Goal: Task Accomplishment & Management: Manage account settings

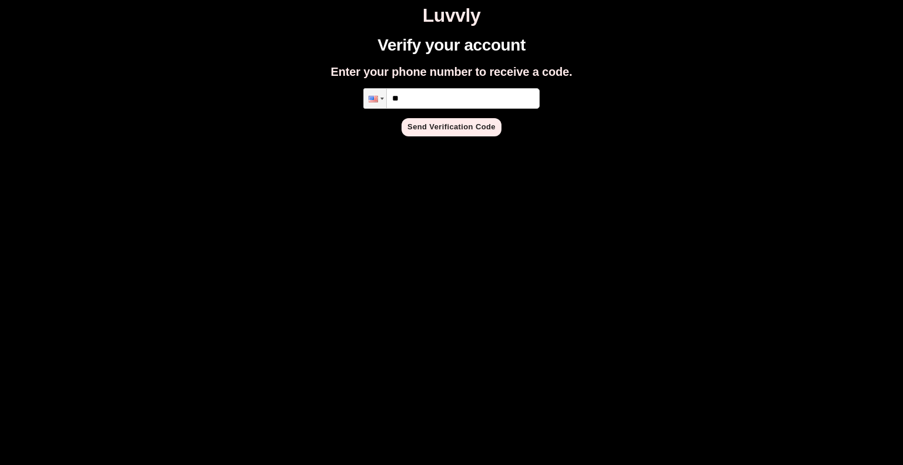
click at [443, 96] on input "**" at bounding box center [451, 98] width 176 height 21
type input "**********"
click at [470, 132] on button "Send Verification Code" at bounding box center [451, 127] width 100 height 18
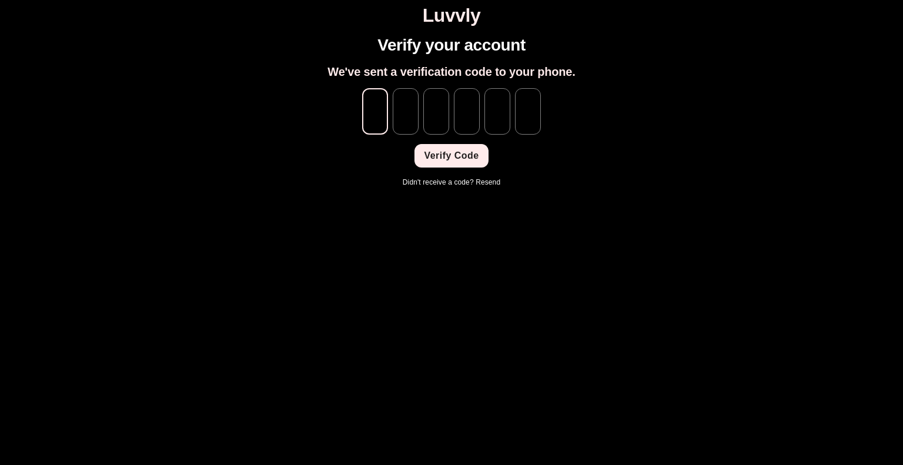
type input "*"
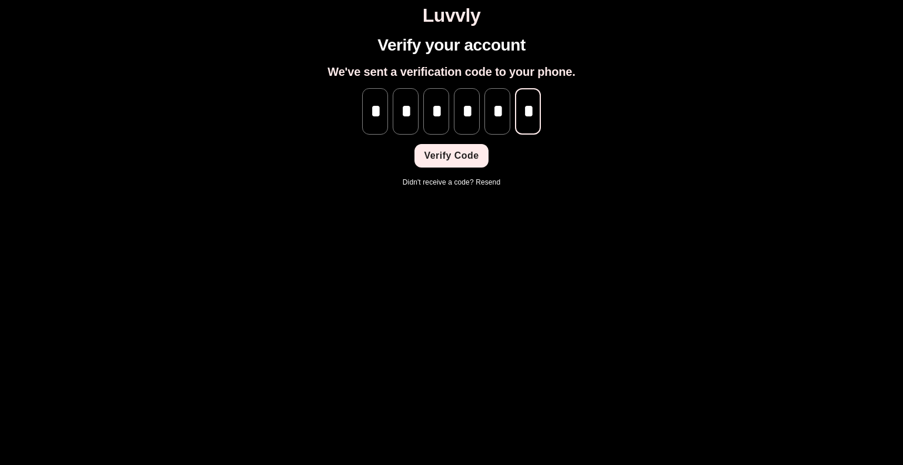
scroll to position [0, 1]
type input "*"
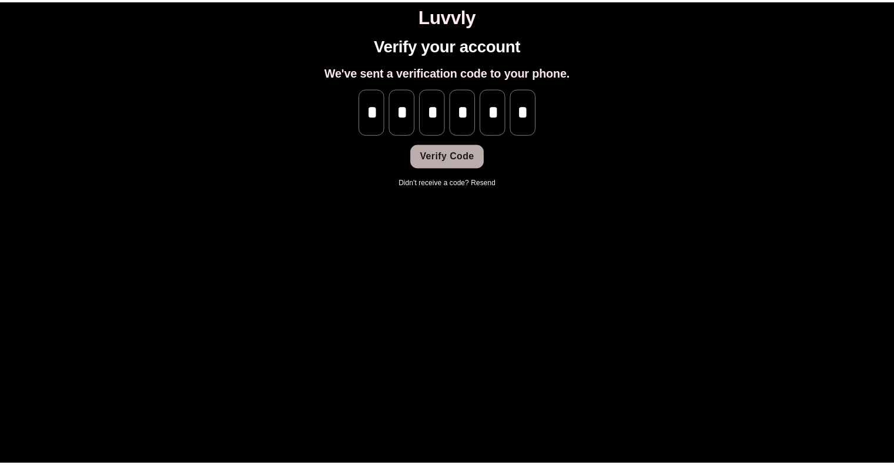
scroll to position [0, 0]
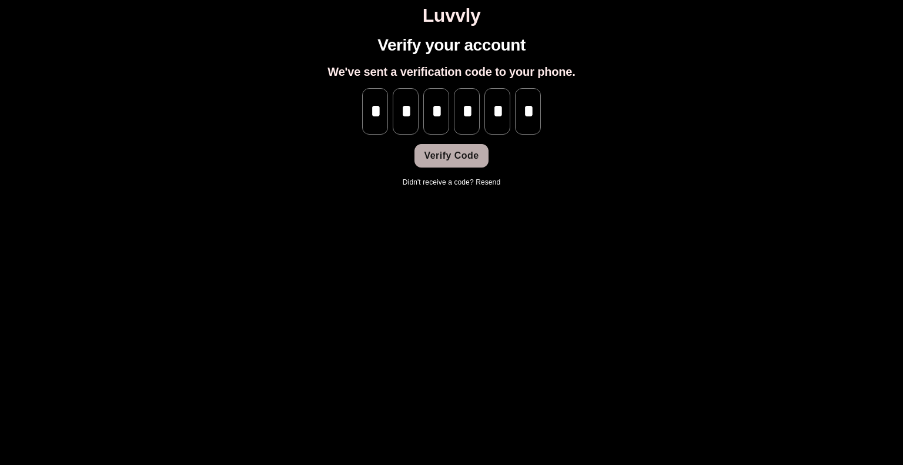
click at [474, 157] on button "Verify Code" at bounding box center [450, 156] width 73 height 24
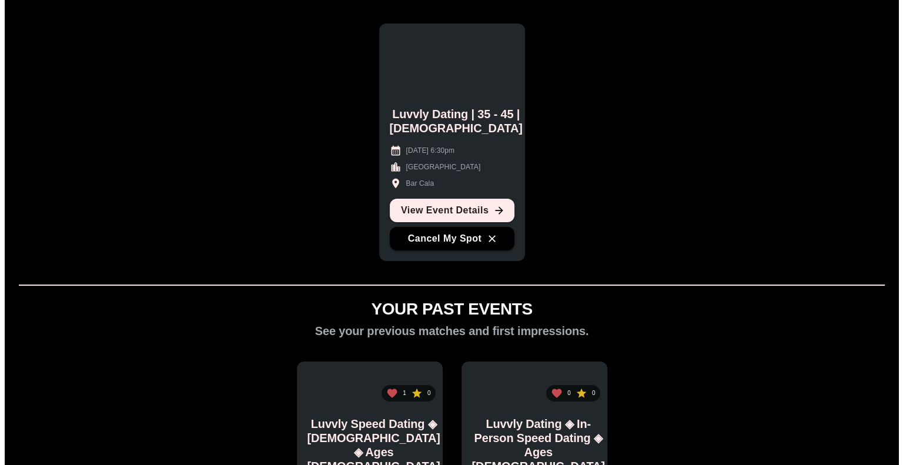
scroll to position [75, 0]
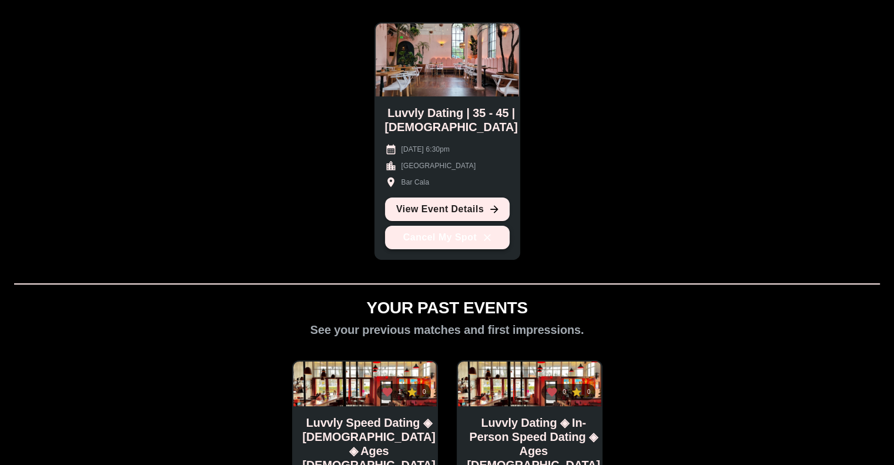
click at [444, 237] on button "Cancel My Spot" at bounding box center [447, 238] width 125 height 24
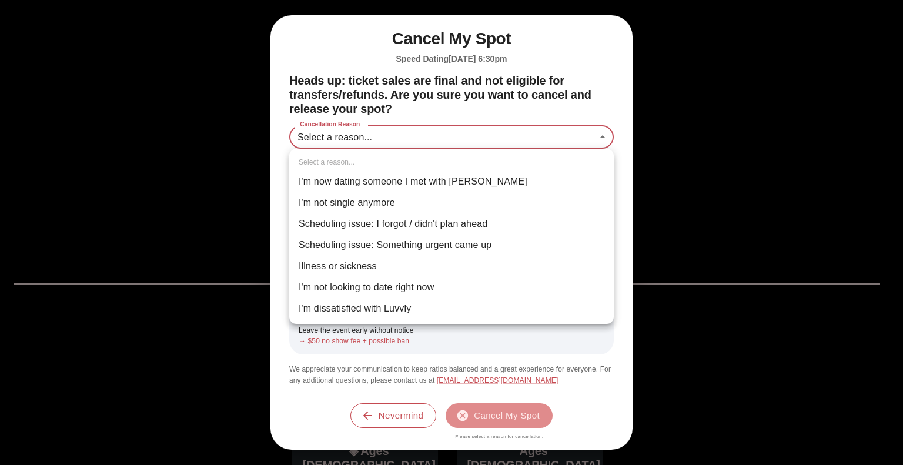
click at [508, 145] on body "Luvvly YOUR UPCOMING EVENTS Manage your attendance and see event details. Luvvl…" at bounding box center [451, 315] width 893 height 773
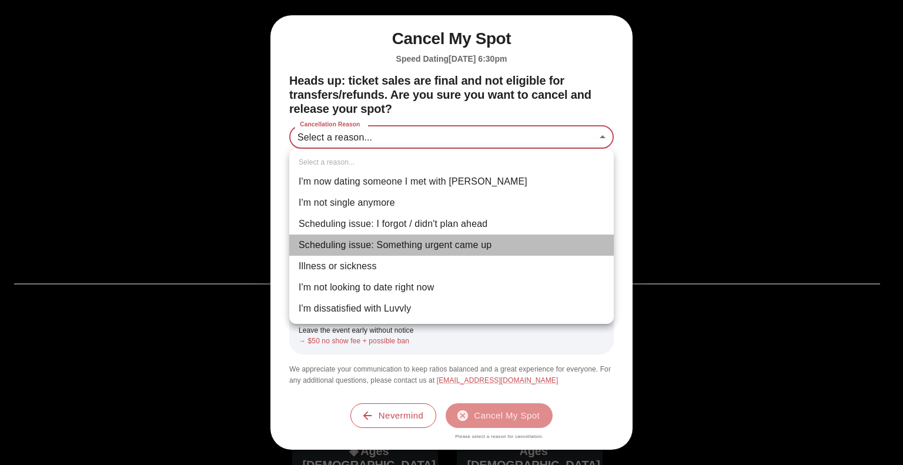
click at [464, 246] on li "Scheduling issue: Something urgent came up" at bounding box center [451, 245] width 324 height 21
type input "**********"
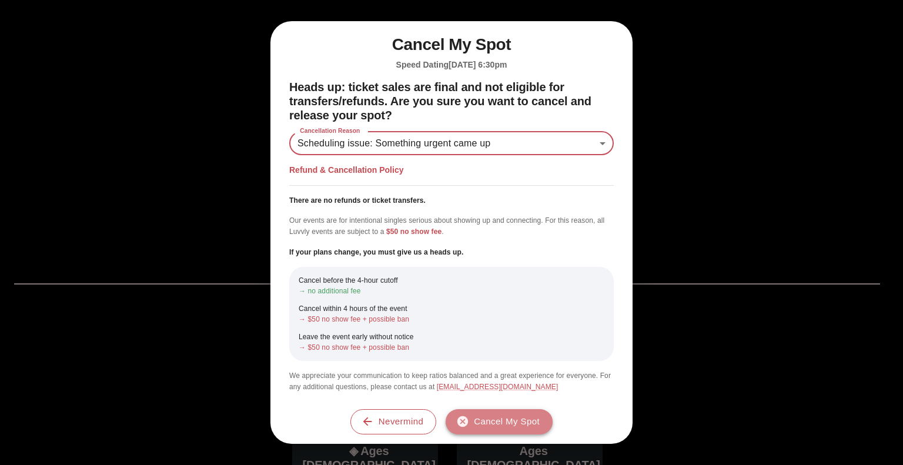
click at [529, 420] on button "Cancel My Spot" at bounding box center [498, 421] width 107 height 25
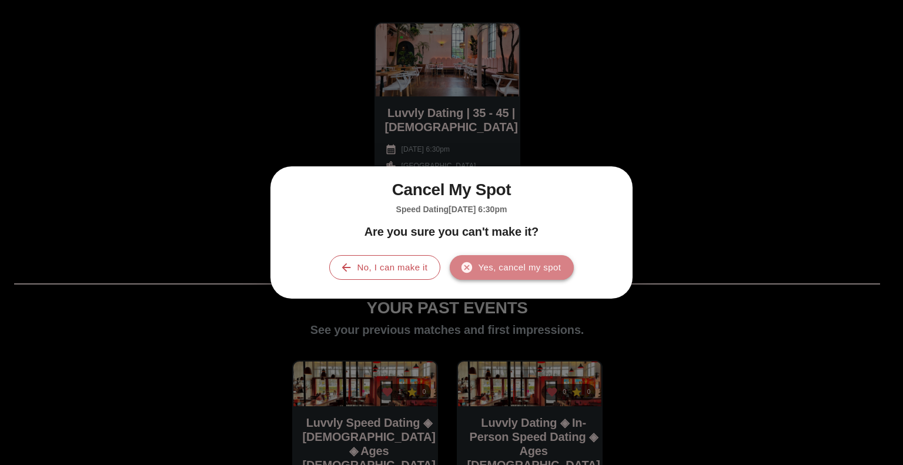
click at [541, 271] on button "Yes, cancel my spot" at bounding box center [512, 267] width 124 height 25
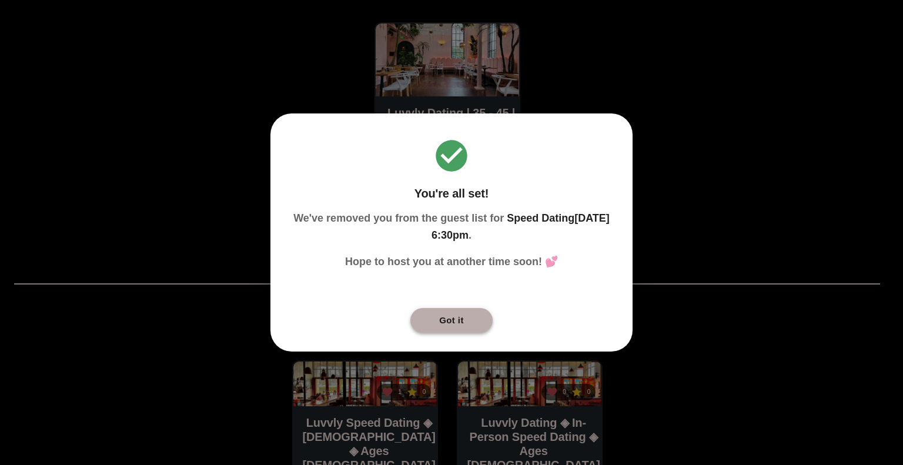
click at [454, 314] on button "Got it" at bounding box center [451, 320] width 82 height 25
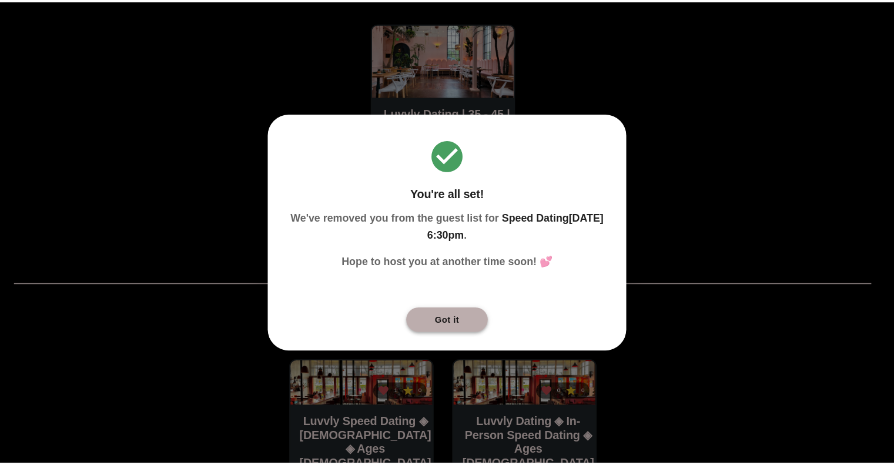
scroll to position [0, 0]
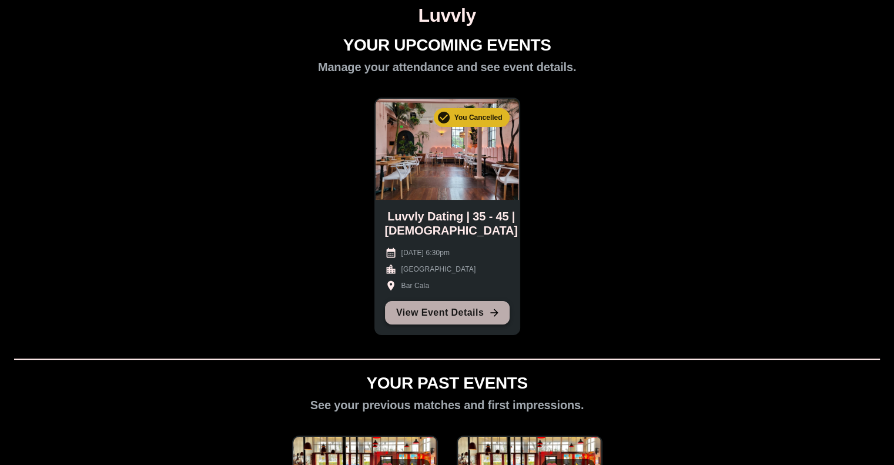
click at [459, 308] on link "View Event Details" at bounding box center [447, 313] width 125 height 24
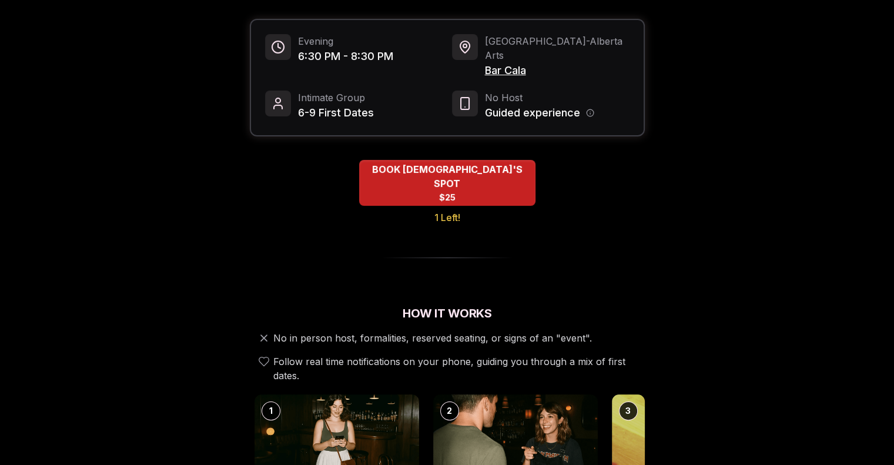
scroll to position [150, 0]
